Goal: Information Seeking & Learning: Learn about a topic

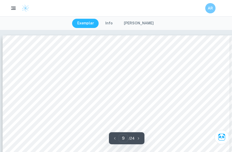
scroll to position [2718, 0]
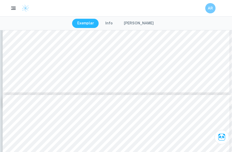
drag, startPoint x: 0, startPoint y: 0, endPoint x: 0, endPoint y: -2719, distance: 2718.6
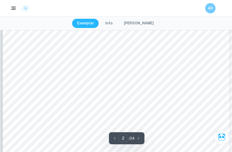
scroll to position [355, 0]
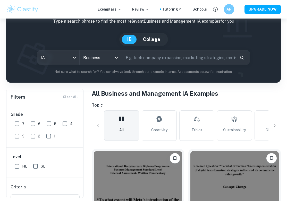
scroll to position [45, 0]
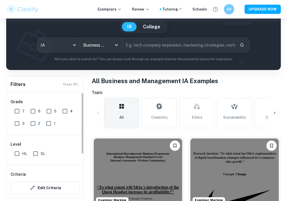
click at [17, 116] on input "7" at bounding box center [17, 111] width 10 height 10
checkbox input "true"
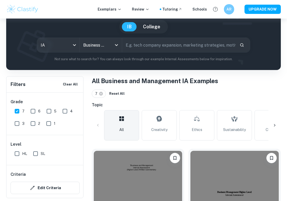
click at [19, 152] on div "Level HL SL" at bounding box center [44, 150] width 77 height 30
click at [16, 152] on input "HL" at bounding box center [17, 153] width 10 height 10
checkbox input "true"
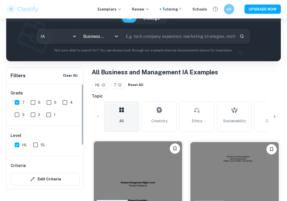
scroll to position [90, 0]
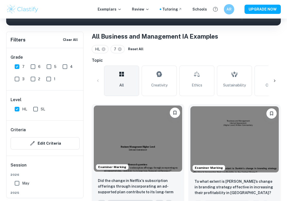
click at [155, 147] on img at bounding box center [138, 139] width 88 height 66
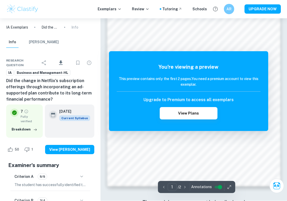
scroll to position [347, 0]
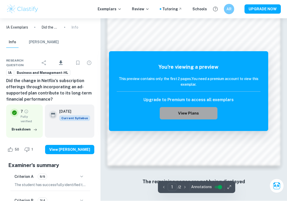
click at [181, 117] on button "View Plans" at bounding box center [188, 113] width 57 height 12
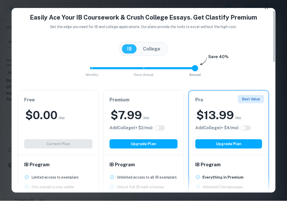
scroll to position [8, 0]
click at [232, 8] on icon "button" at bounding box center [266, 8] width 4 height 4
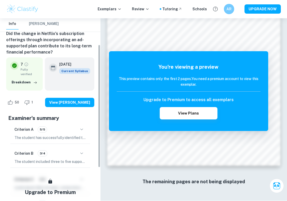
scroll to position [92, 0]
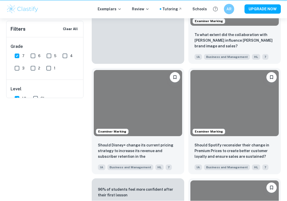
scroll to position [110, 0]
